Goal: Complete application form: Complete application form

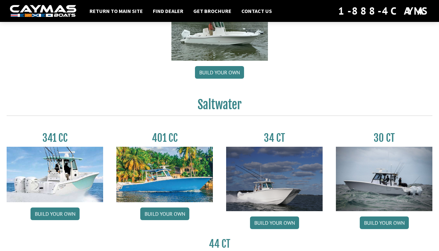
scroll to position [221, 0]
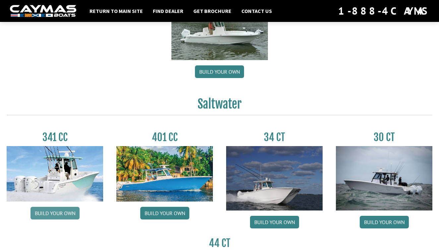
click at [58, 212] on link "Build your own" at bounding box center [55, 213] width 49 height 13
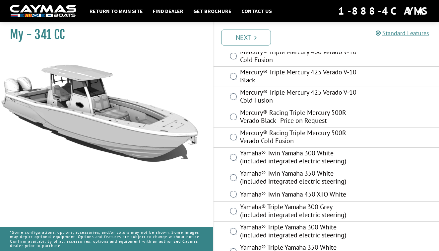
scroll to position [249, 0]
click at [248, 37] on link "Next" at bounding box center [246, 38] width 50 height 16
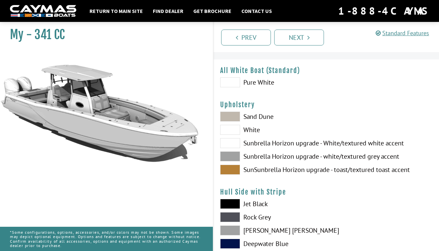
scroll to position [0, 0]
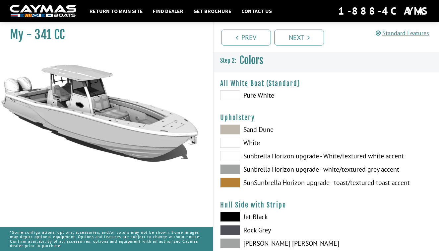
click at [234, 168] on span at bounding box center [230, 169] width 20 height 10
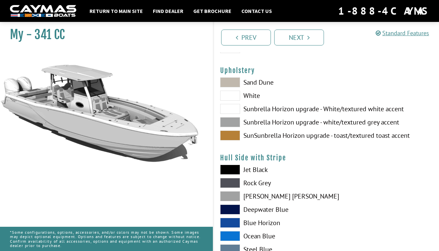
scroll to position [48, 0]
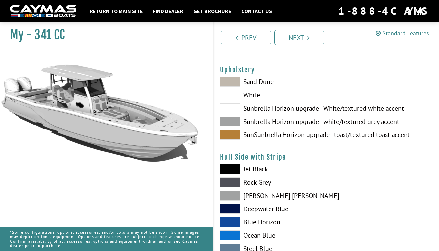
click at [237, 208] on span at bounding box center [230, 209] width 20 height 10
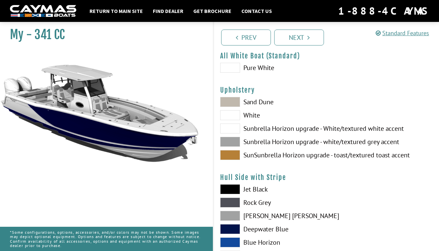
scroll to position [23, 0]
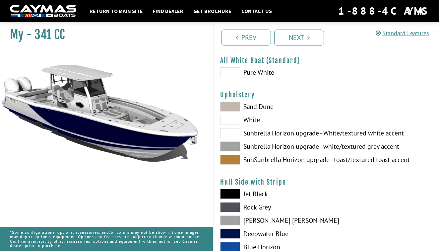
click at [229, 73] on span at bounding box center [230, 72] width 20 height 10
click at [236, 72] on span at bounding box center [230, 72] width 20 height 10
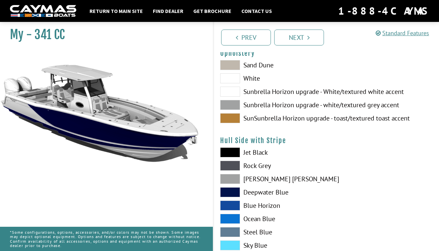
scroll to position [66, 0]
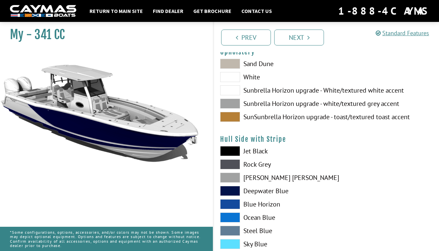
click at [228, 188] on span at bounding box center [230, 191] width 20 height 10
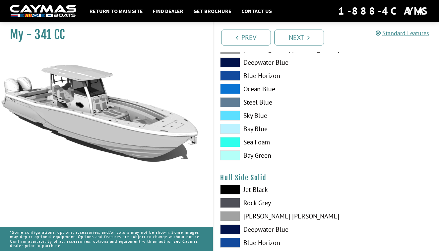
scroll to position [200, 0]
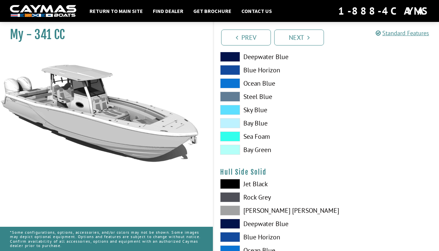
click at [234, 224] on span at bounding box center [230, 224] width 20 height 10
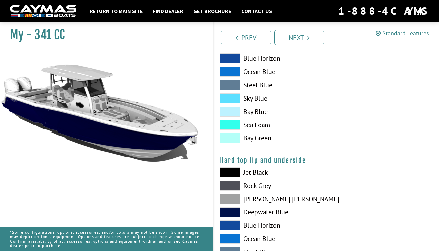
scroll to position [546, 0]
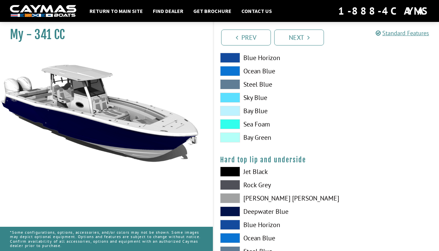
click at [229, 209] on span at bounding box center [230, 211] width 20 height 10
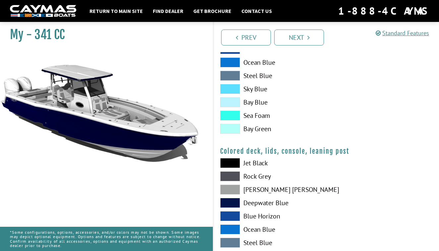
scroll to position [730, 0]
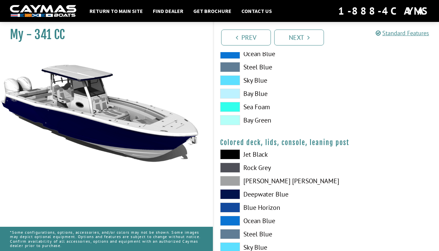
click at [226, 195] on span at bounding box center [230, 194] width 20 height 10
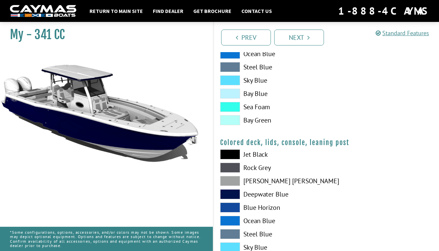
click at [226, 195] on span at bounding box center [230, 194] width 20 height 10
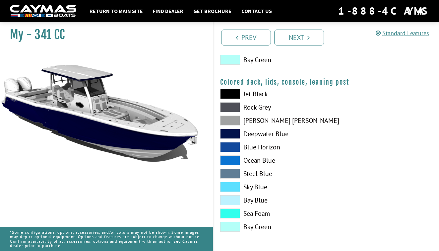
scroll to position [791, 0]
click at [304, 42] on link "Next" at bounding box center [300, 38] width 50 height 16
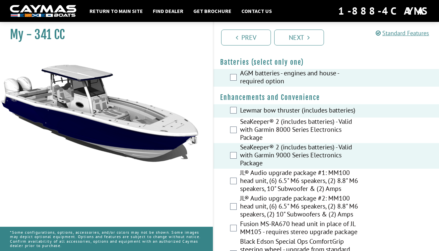
scroll to position [205, 0]
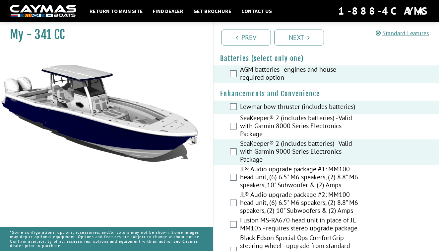
click at [234, 207] on div "JL® Audio upgrade package #2: MM100 head unit, (6) 6.5" M6 speakers, (2) 8.8" M…" at bounding box center [327, 204] width 226 height 26
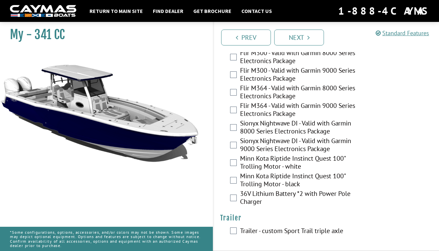
scroll to position [1546, 0]
click at [308, 43] on link "Next" at bounding box center [300, 38] width 50 height 16
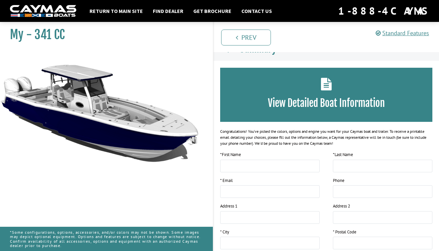
scroll to position [0, 0]
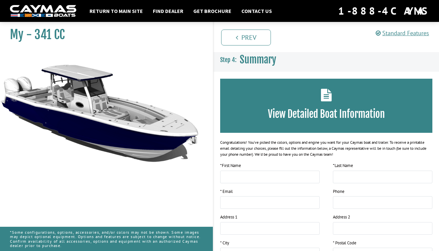
click at [300, 106] on div "View Detailed Boat Information" at bounding box center [326, 106] width 212 height 54
click at [327, 99] on icon at bounding box center [326, 95] width 11 height 13
